Goal: Information Seeking & Learning: Learn about a topic

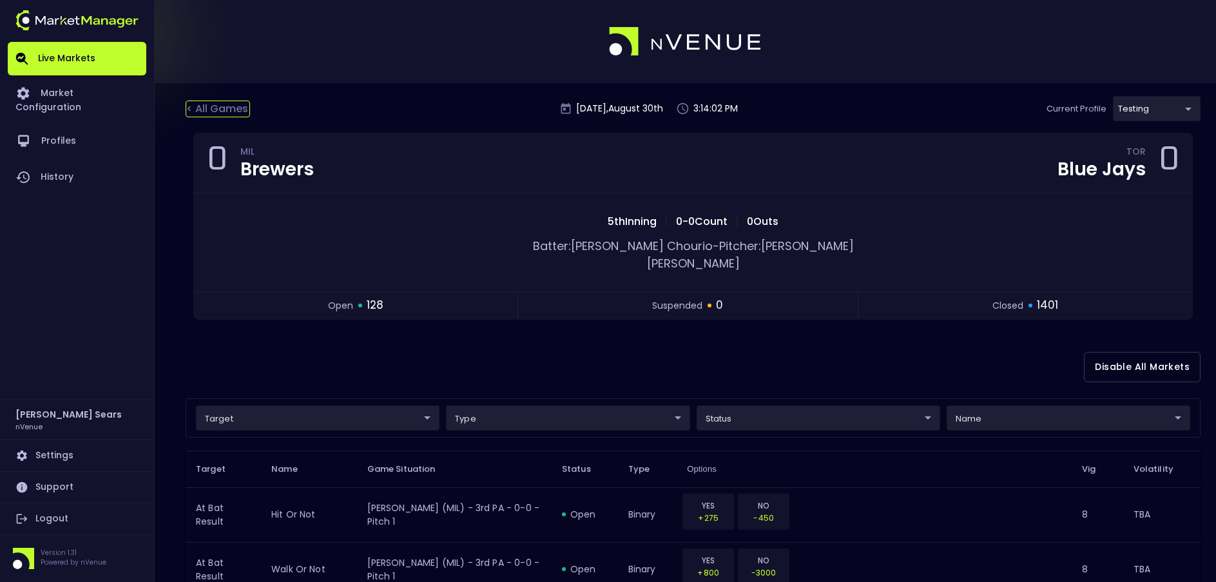
click at [207, 108] on div "< All Games" at bounding box center [218, 109] width 64 height 17
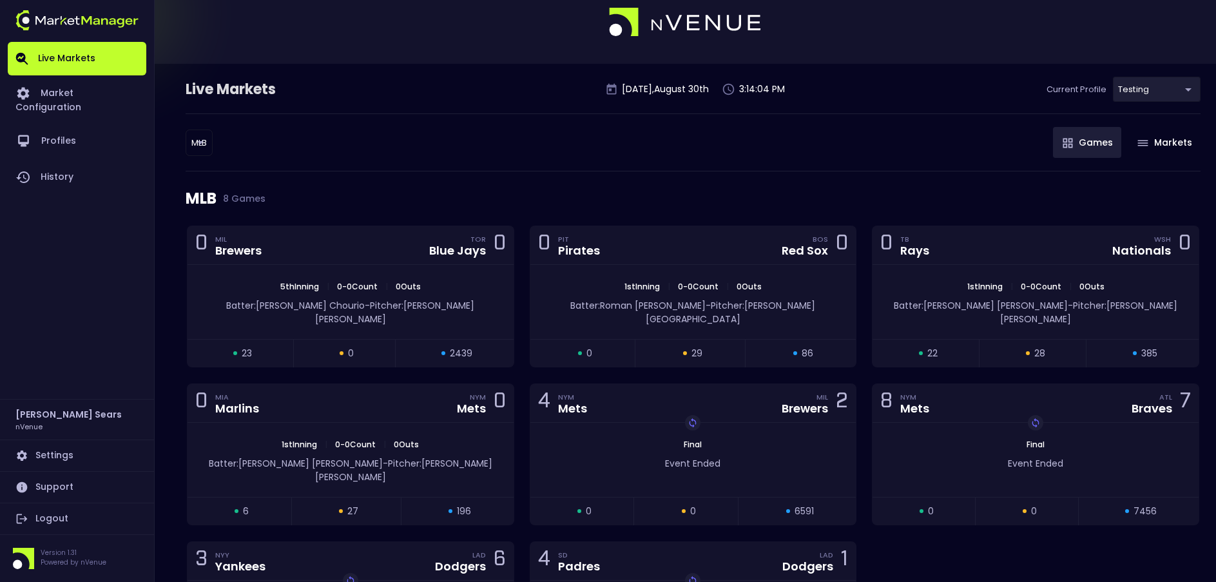
scroll to position [20, 0]
click at [646, 262] on div "0 PIT Pirates BOS Red Sox 0" at bounding box center [693, 244] width 326 height 39
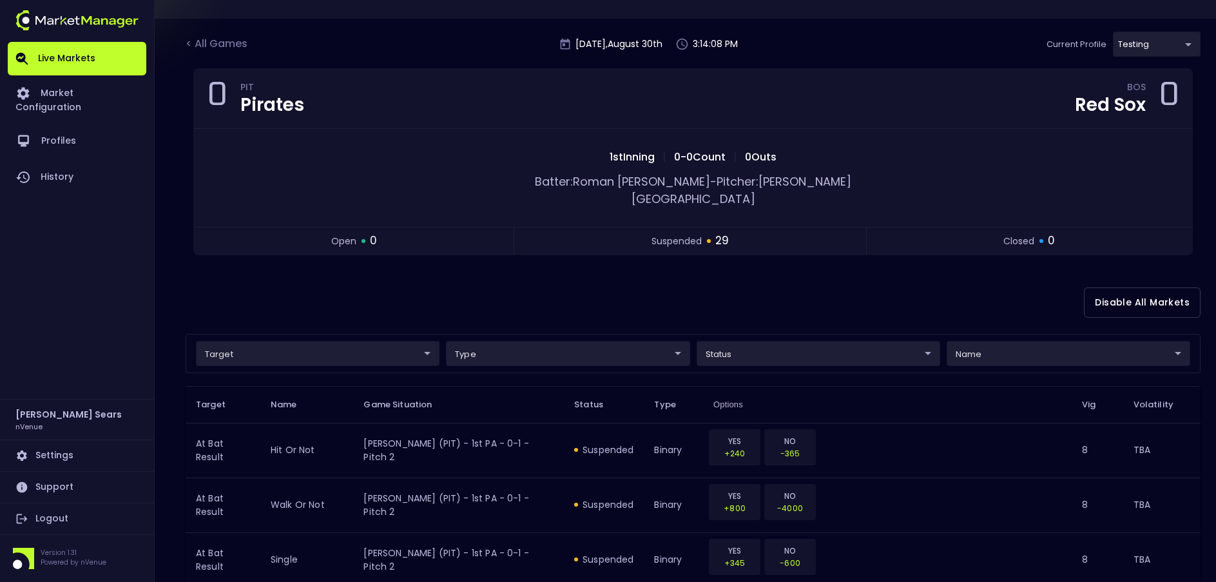
scroll to position [68, 0]
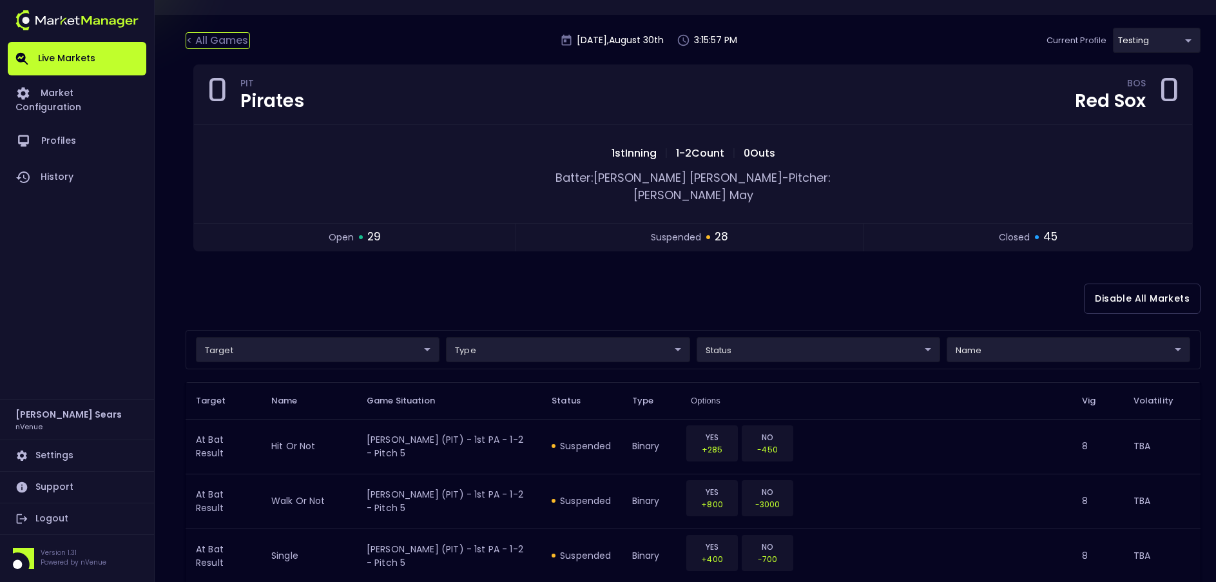
click at [230, 41] on div "< All Games" at bounding box center [218, 40] width 64 height 17
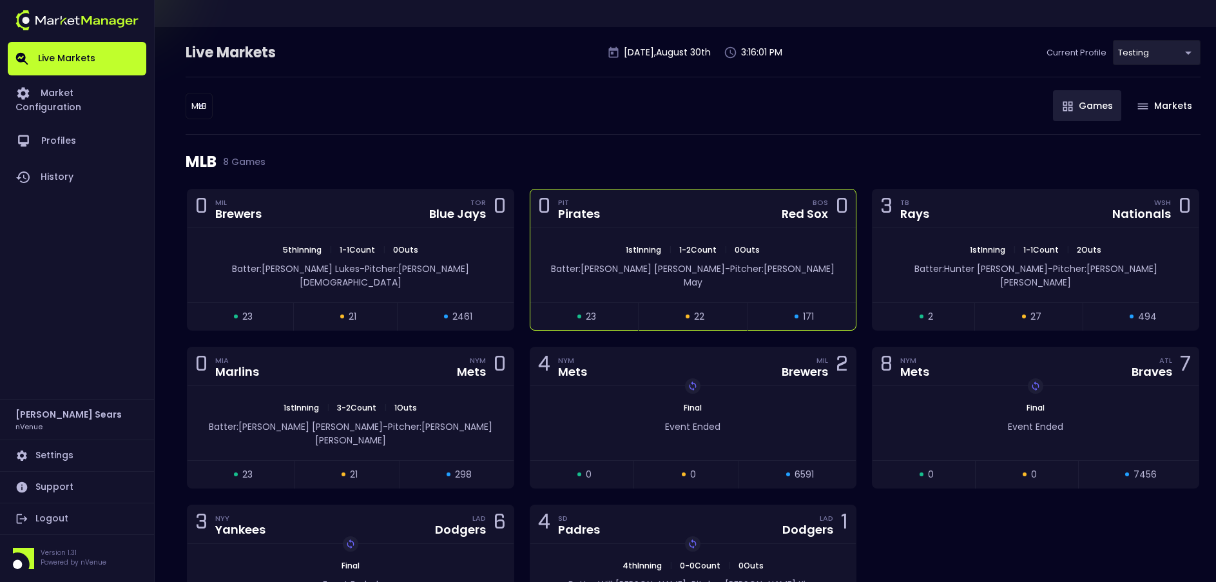
scroll to position [58, 0]
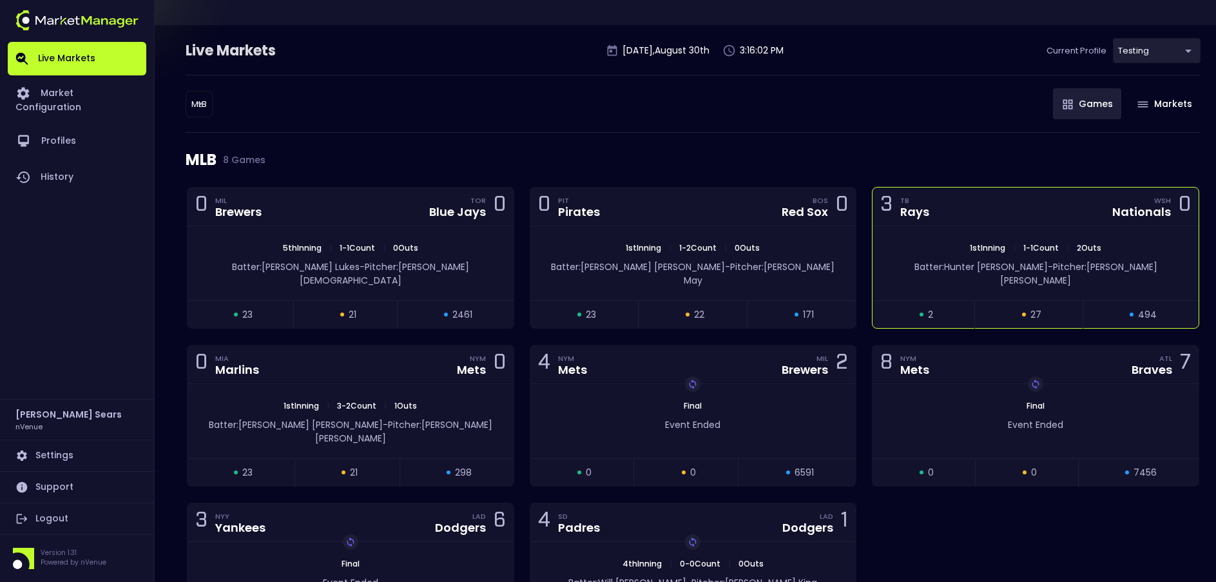
click at [965, 238] on div "1st Inning | 1 - 1 Count | 2 Outs Batter: [PERSON_NAME]: [PERSON_NAME]" at bounding box center [1035, 263] width 326 height 74
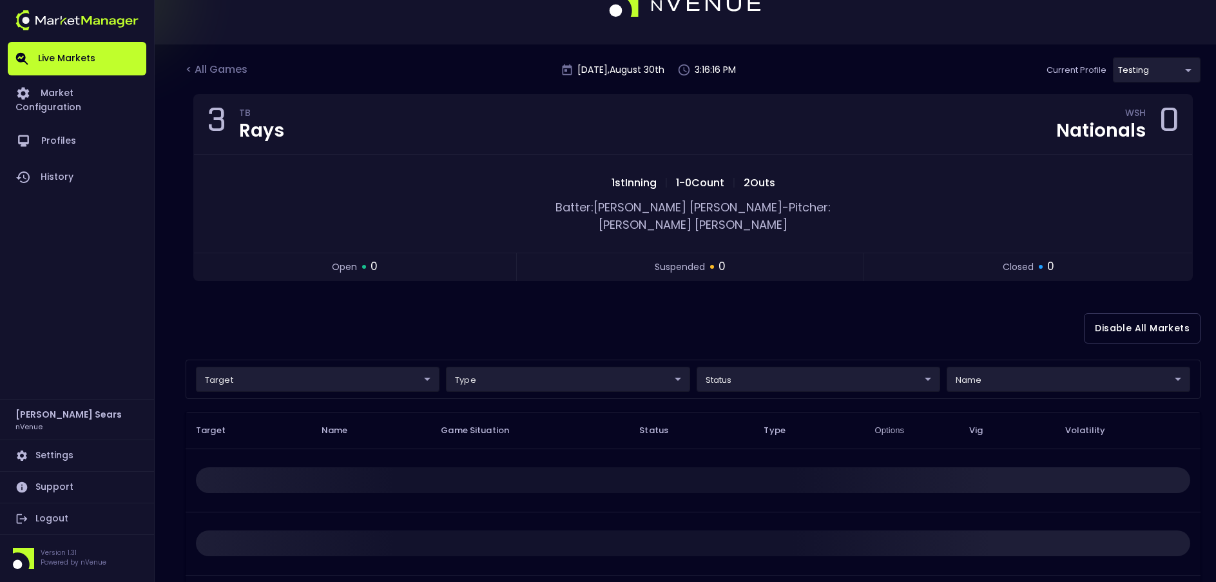
scroll to position [0, 0]
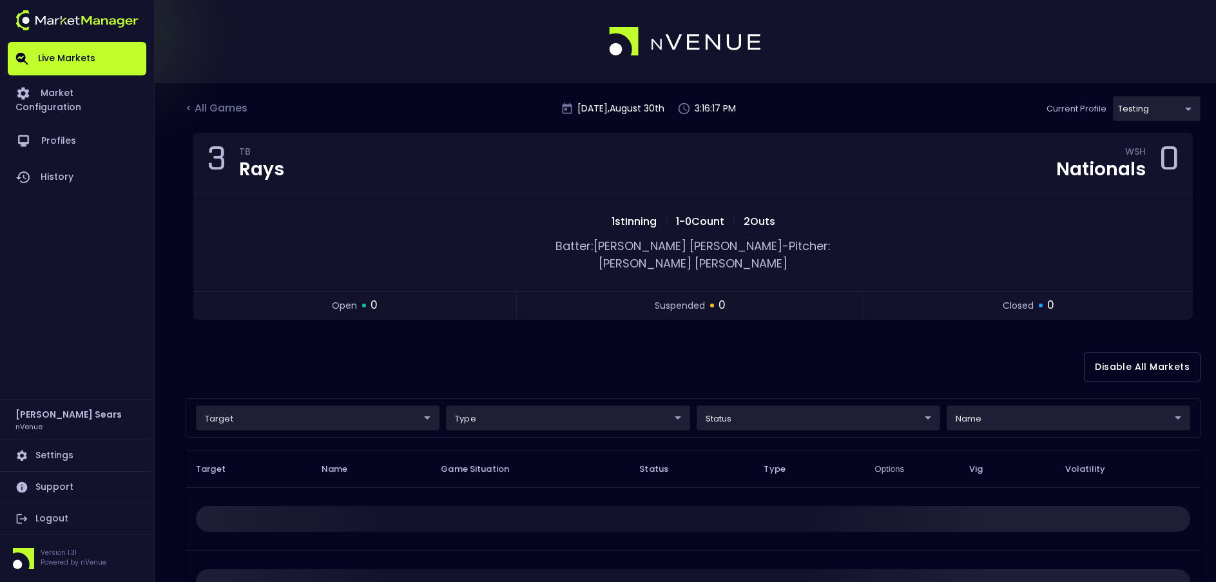
click at [1179, 109] on body "Live Markets Market Configuration Profiles History [PERSON_NAME] nVenue Setting…" at bounding box center [608, 402] width 1216 height 805
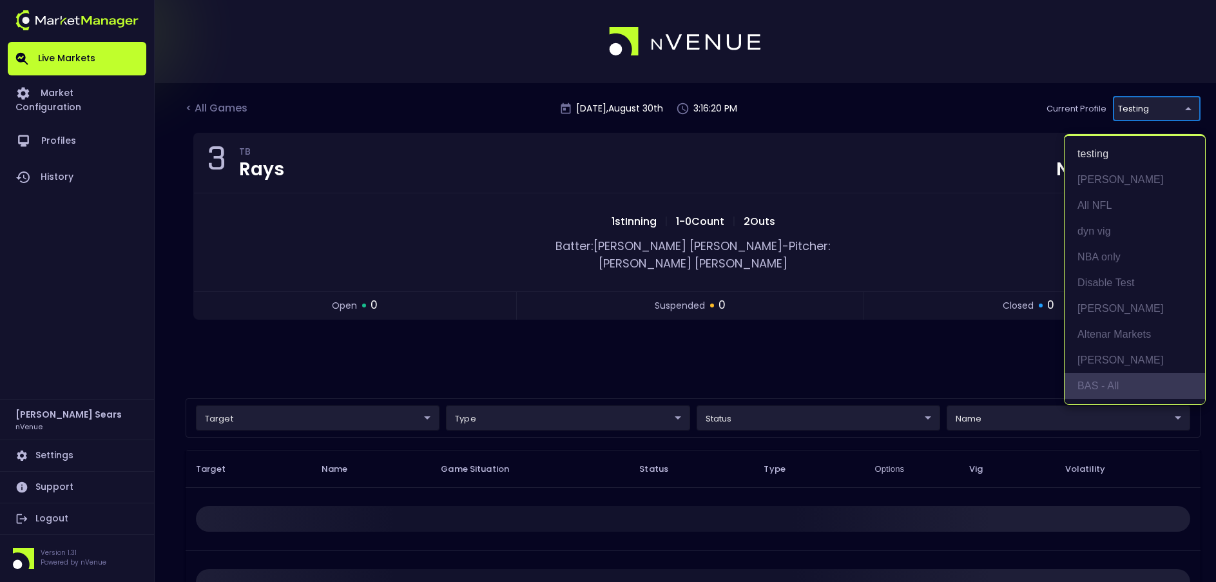
click at [1122, 384] on li "BAS - All" at bounding box center [1134, 386] width 140 height 26
type input "0d810fa5-e353-4d9c-b11d-31f095cae871"
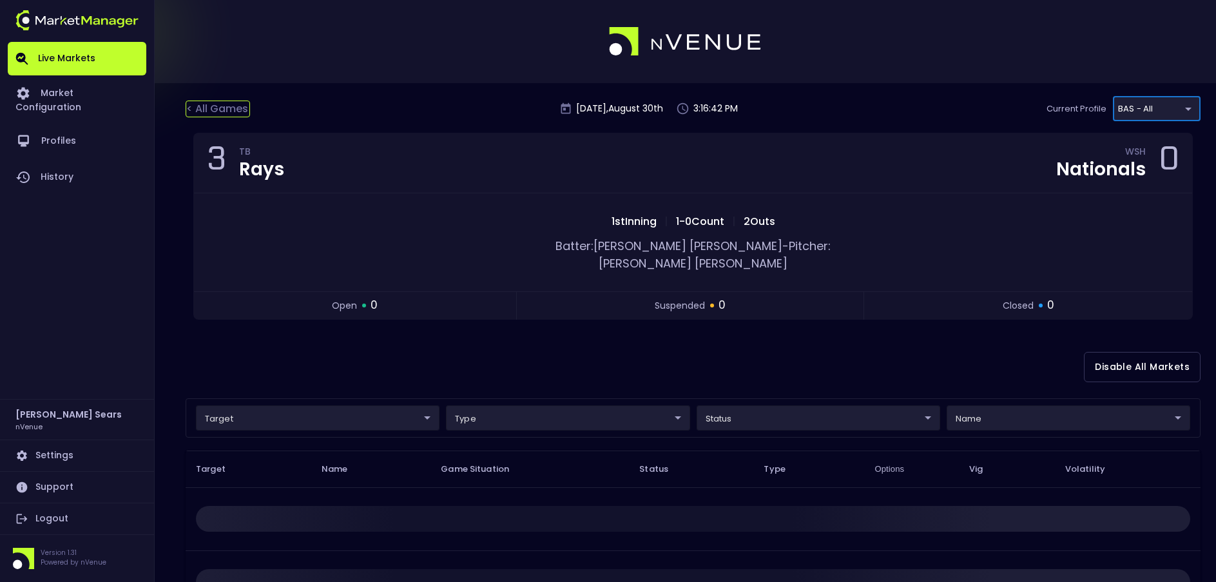
click at [224, 108] on div "< All Games" at bounding box center [218, 109] width 64 height 17
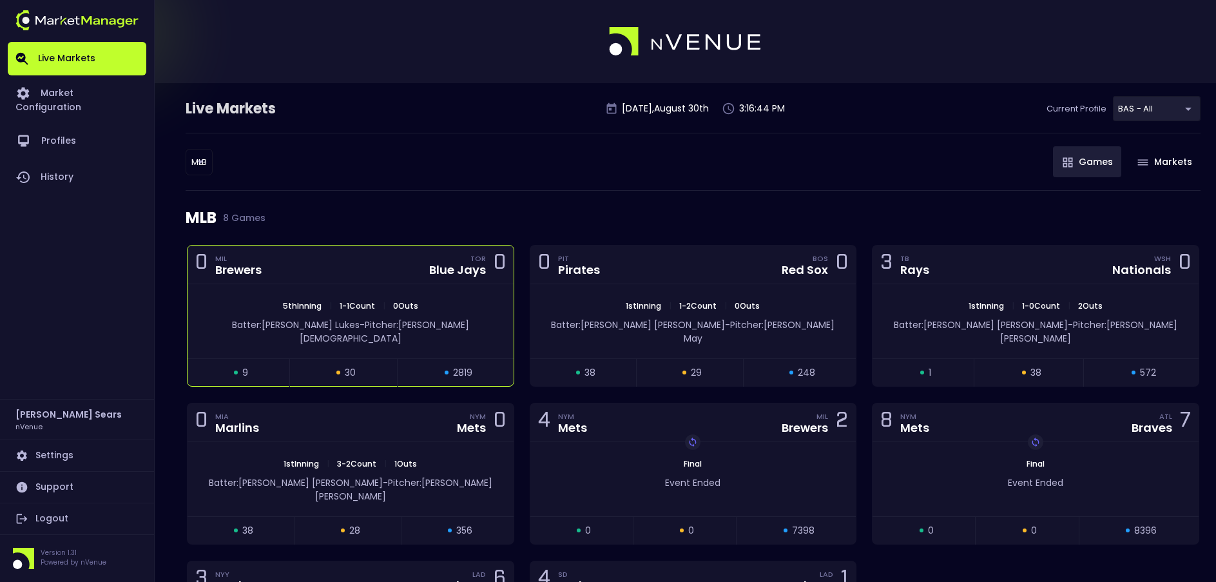
click at [408, 321] on span "Pitcher: [PERSON_NAME][DEMOGRAPHIC_DATA]" at bounding box center [384, 331] width 169 height 26
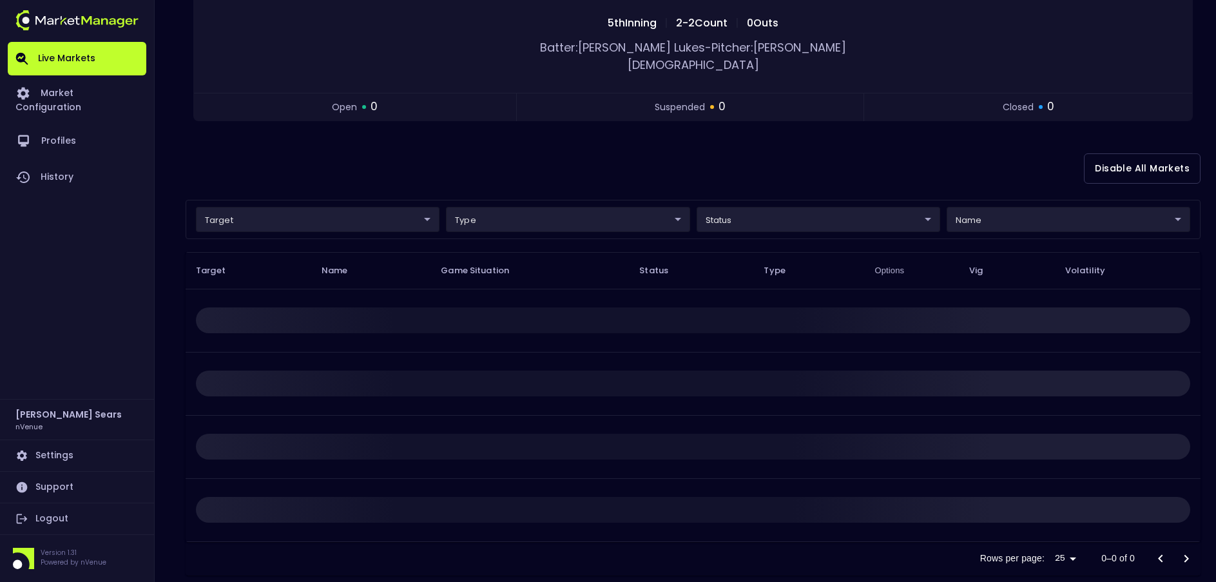
scroll to position [206, 0]
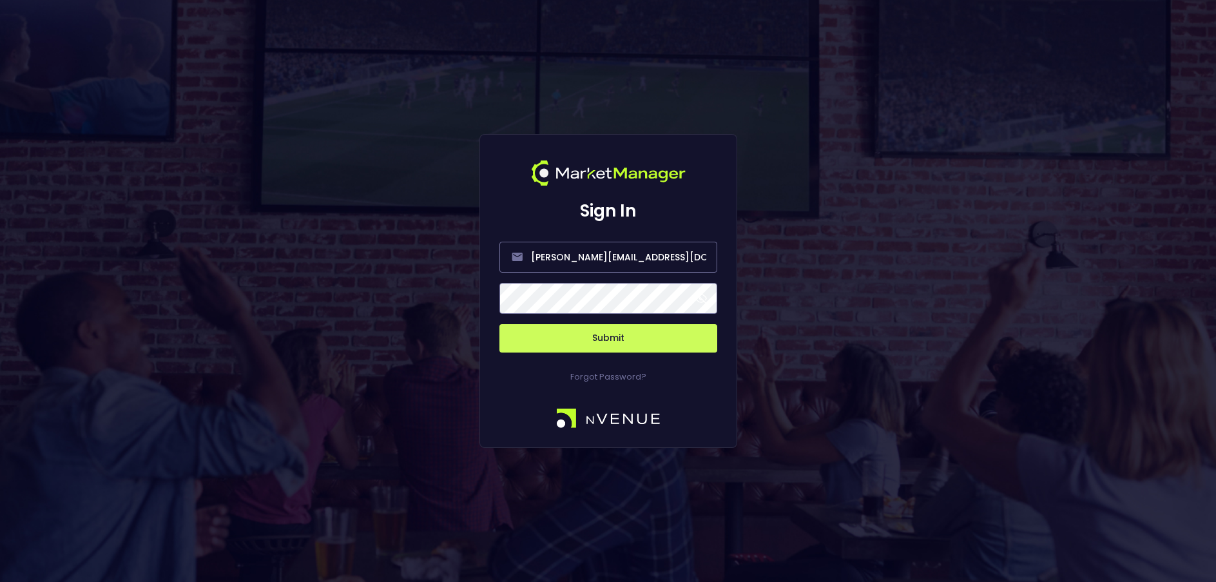
click at [704, 298] on span at bounding box center [701, 298] width 12 height 12
click at [636, 333] on button "Submit" at bounding box center [608, 338] width 218 height 28
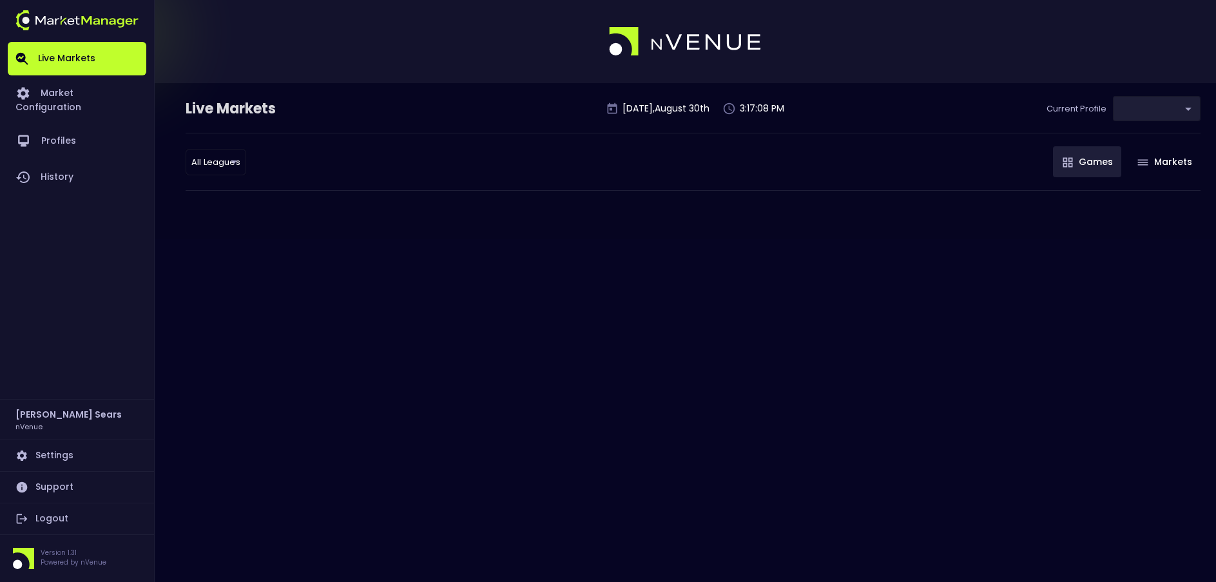
type input "0d810fa5-e353-4d9c-b11d-31f095cae871"
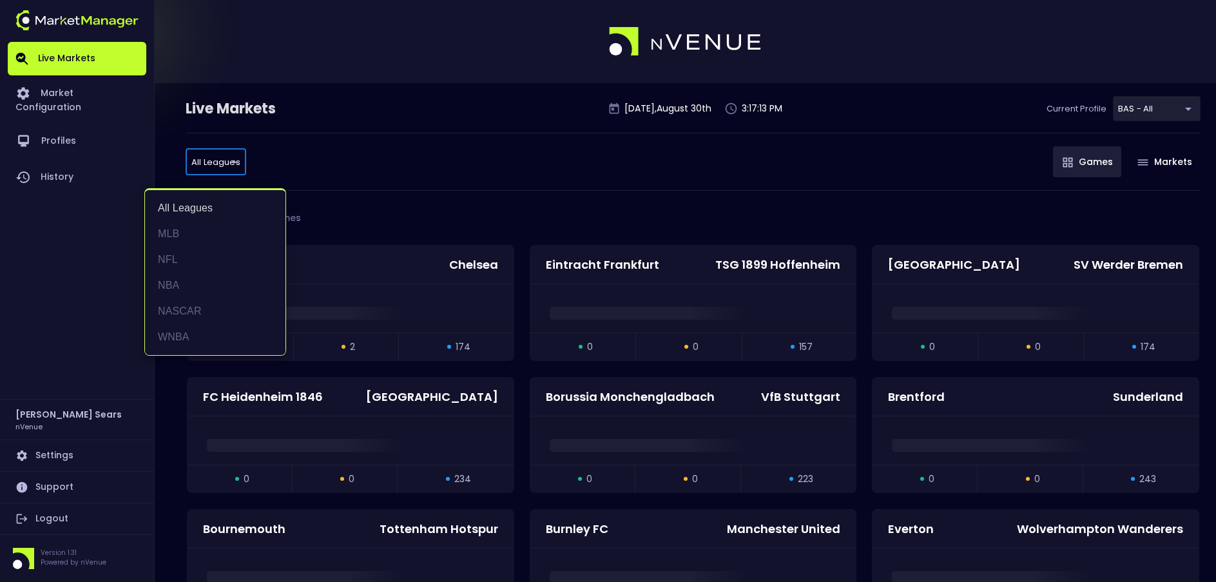
click at [178, 229] on li "MLB" at bounding box center [215, 234] width 140 height 26
type input "MLB"
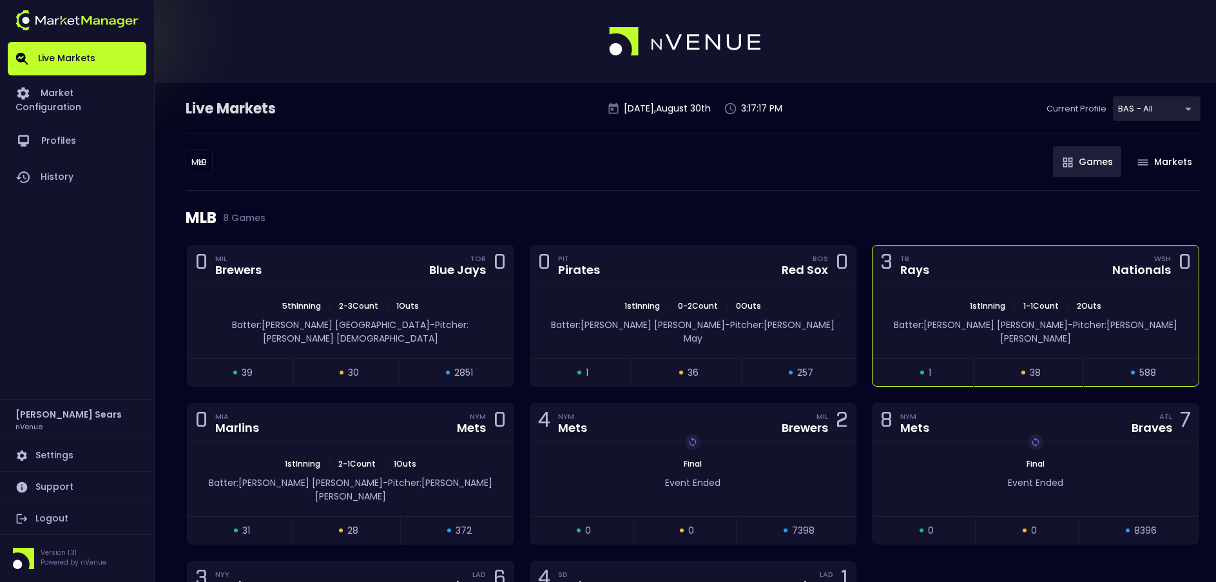
click at [957, 292] on div "1st Inning | 1 - 1 Count | 2 Outs Batter: [PERSON_NAME]: [PERSON_NAME]" at bounding box center [1035, 321] width 326 height 74
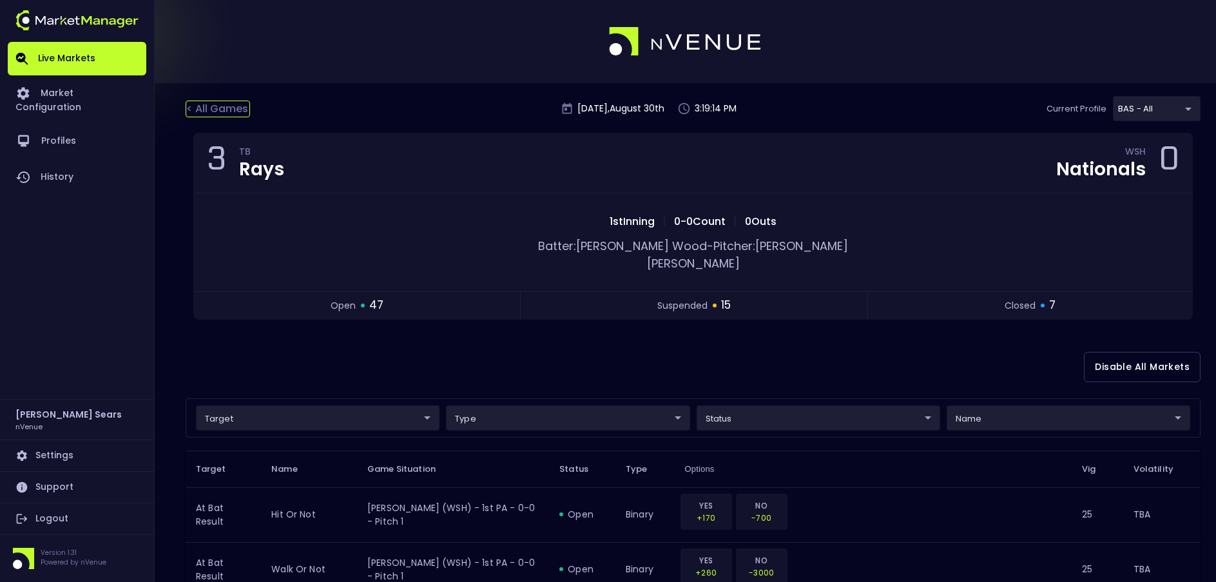
click at [237, 107] on div "< All Games" at bounding box center [218, 109] width 64 height 17
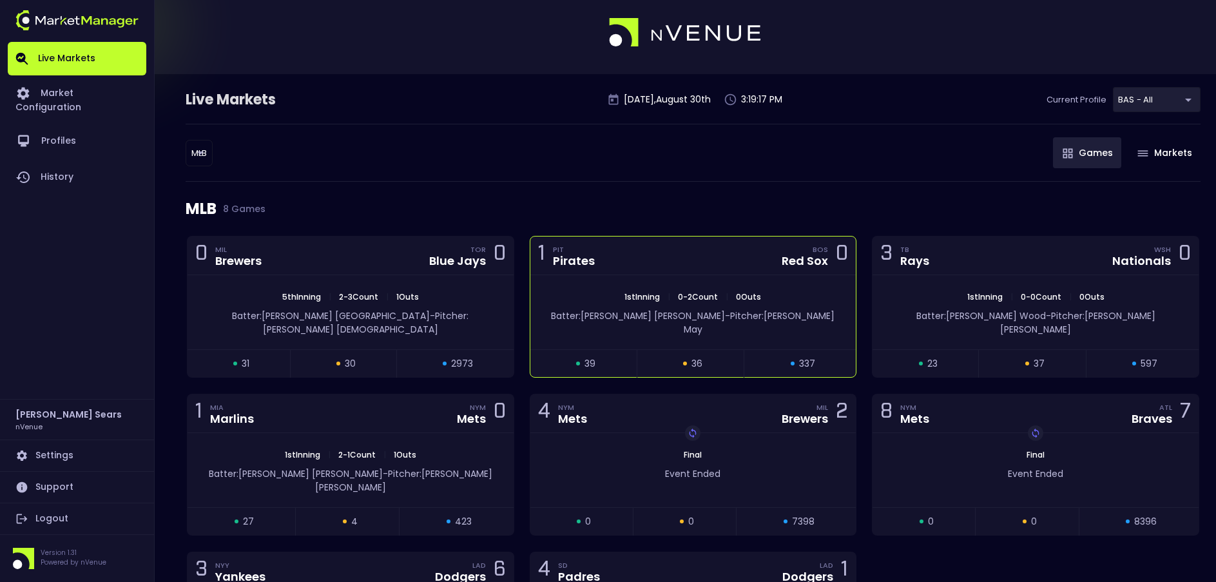
scroll to position [15, 0]
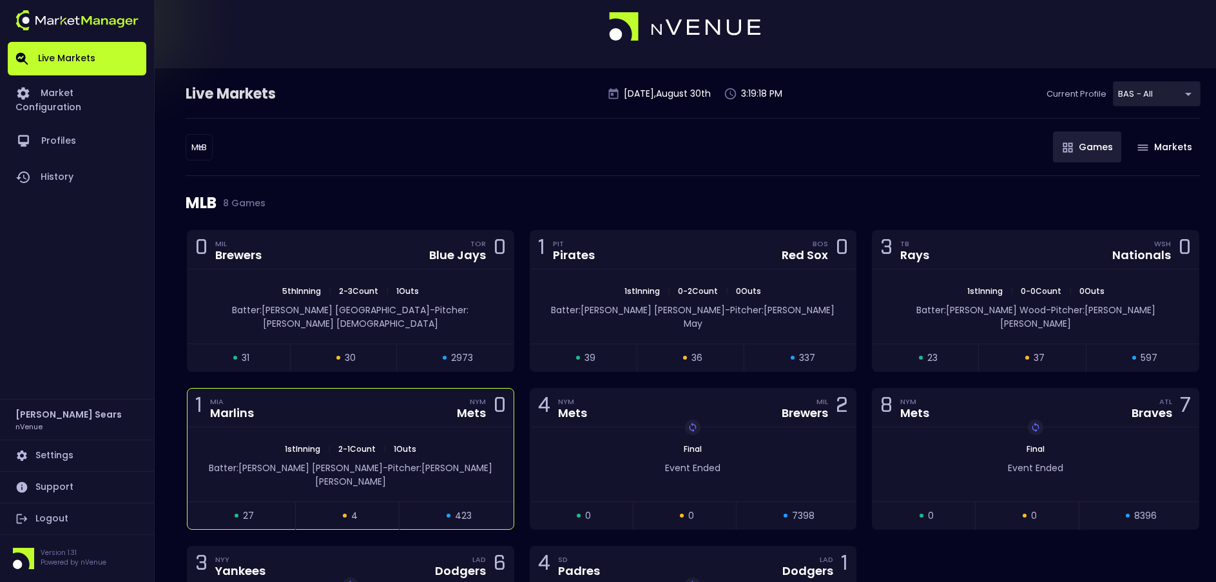
click at [387, 443] on span "|" at bounding box center [384, 448] width 10 height 11
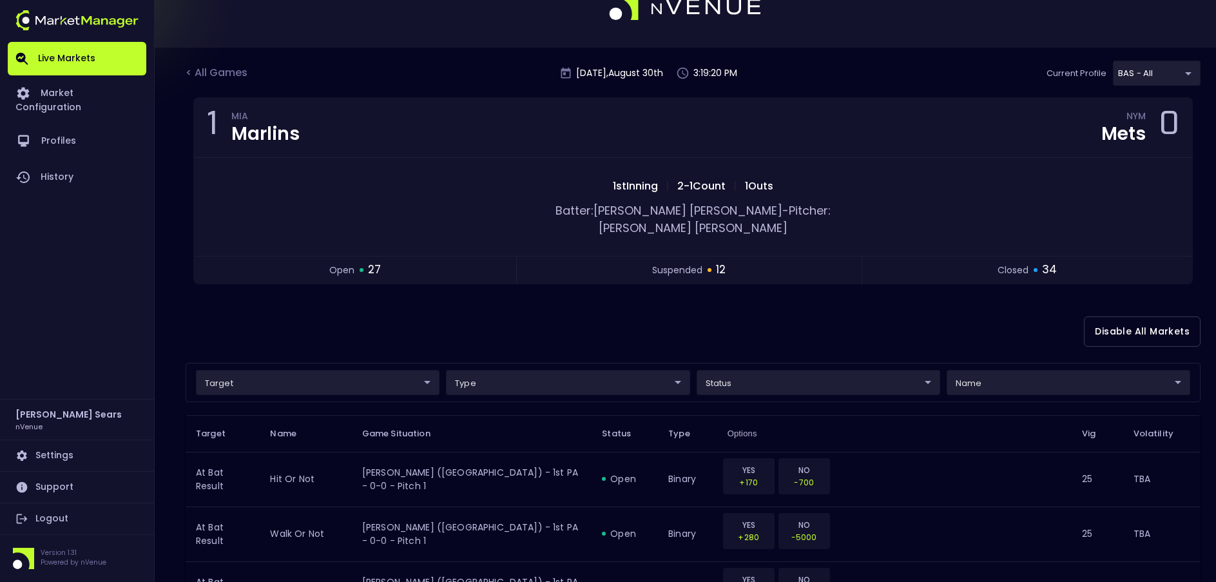
scroll to position [43, 0]
